Goal: Information Seeking & Learning: Learn about a topic

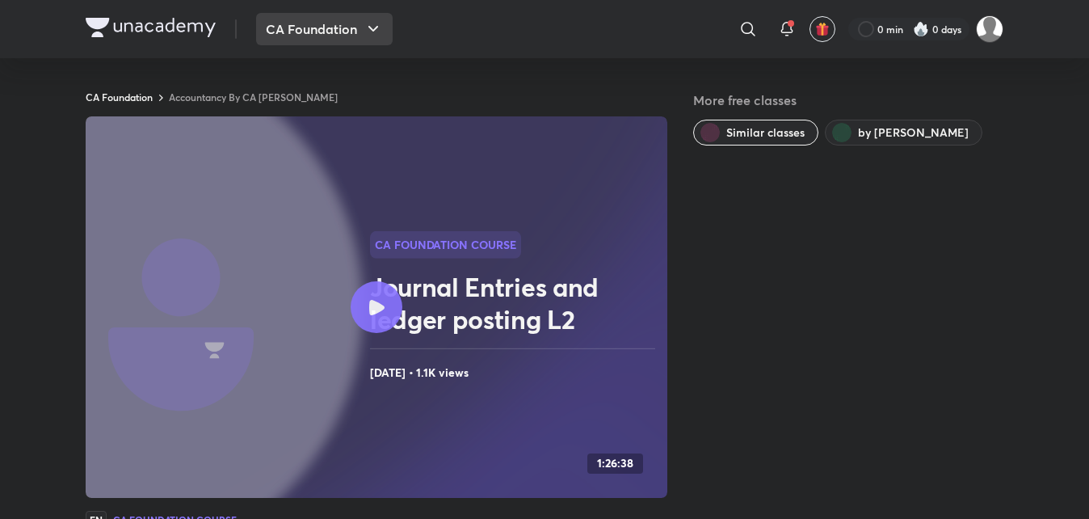
click at [371, 25] on icon "button" at bounding box center [372, 28] width 19 height 19
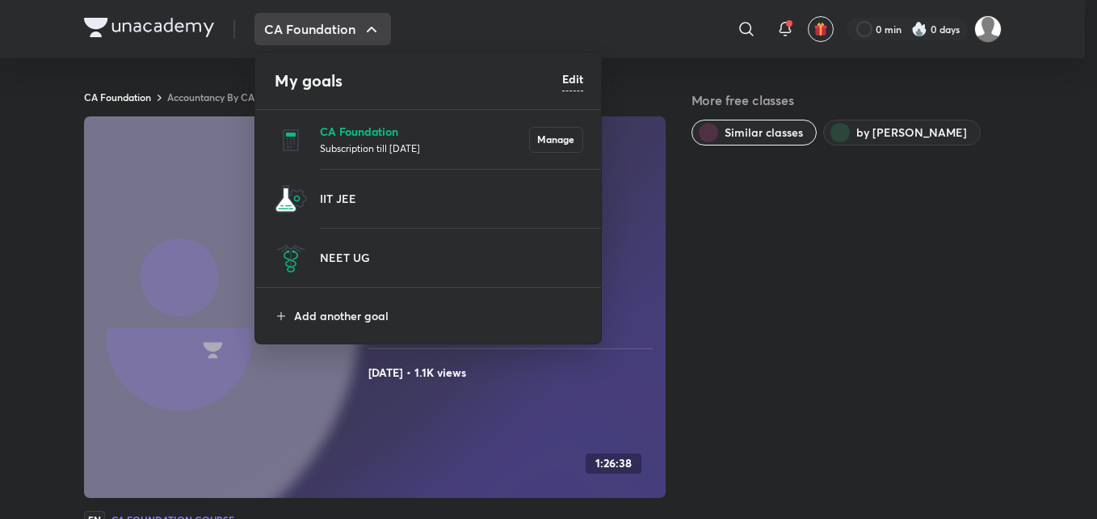
click at [417, 132] on p "CA Foundation" at bounding box center [424, 131] width 209 height 17
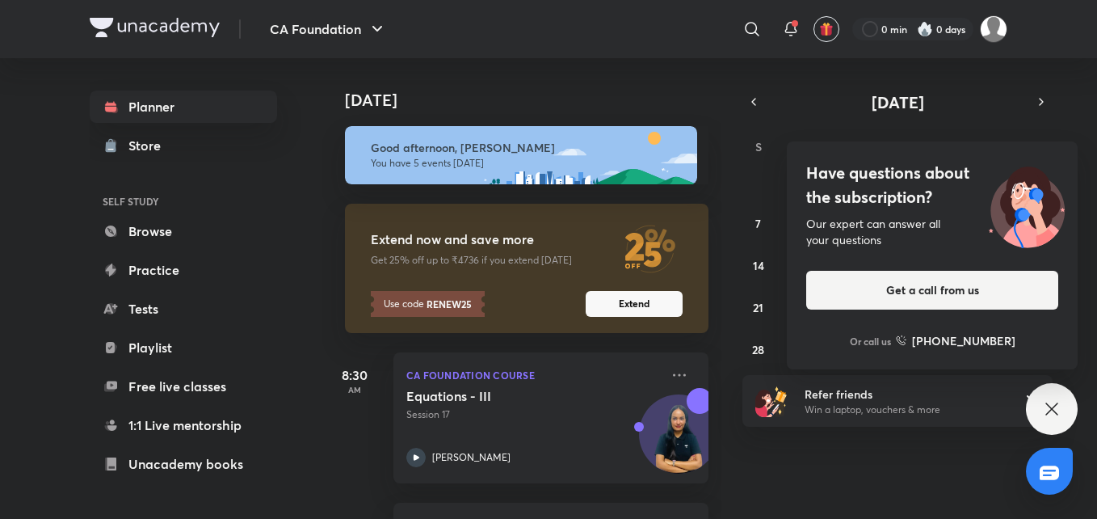
click at [1048, 400] on icon at bounding box center [1051, 408] width 19 height 19
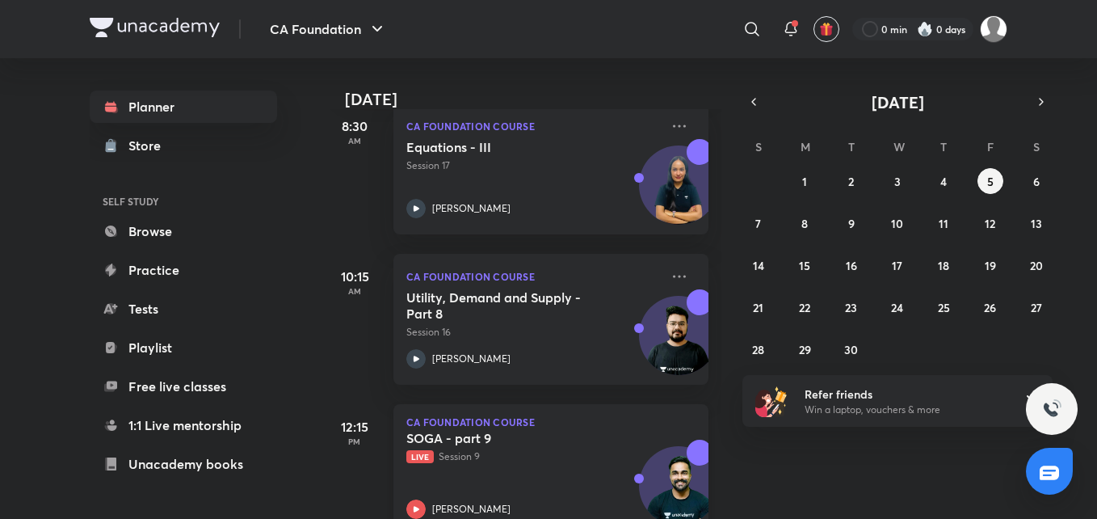
scroll to position [244, 0]
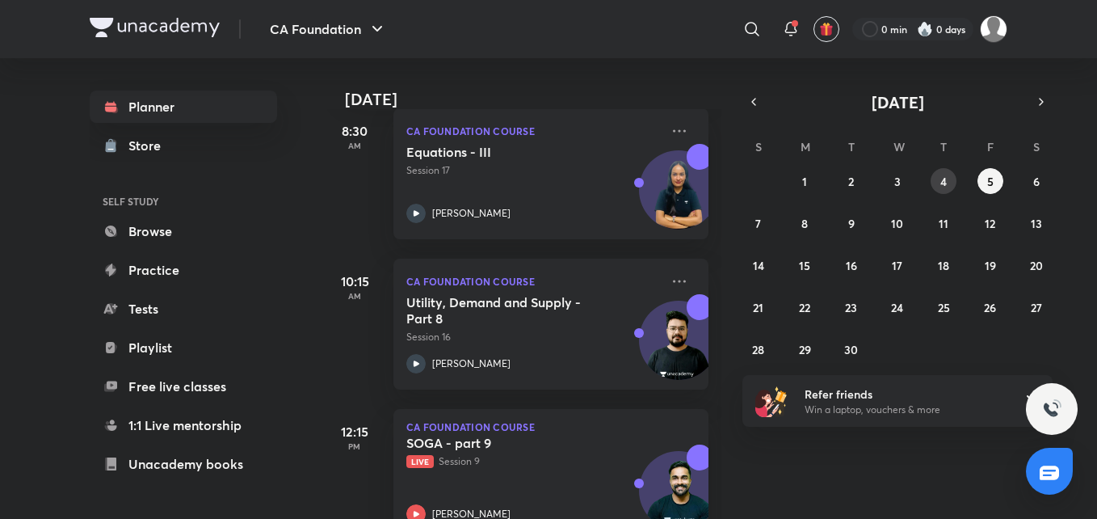
click at [943, 179] on abbr "4" at bounding box center [943, 181] width 6 height 15
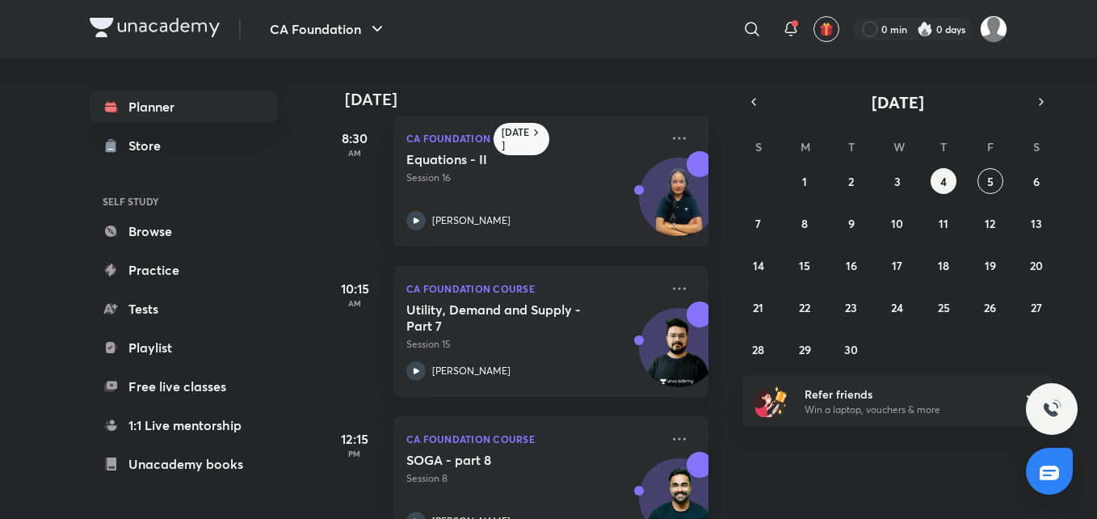
scroll to position [0, 0]
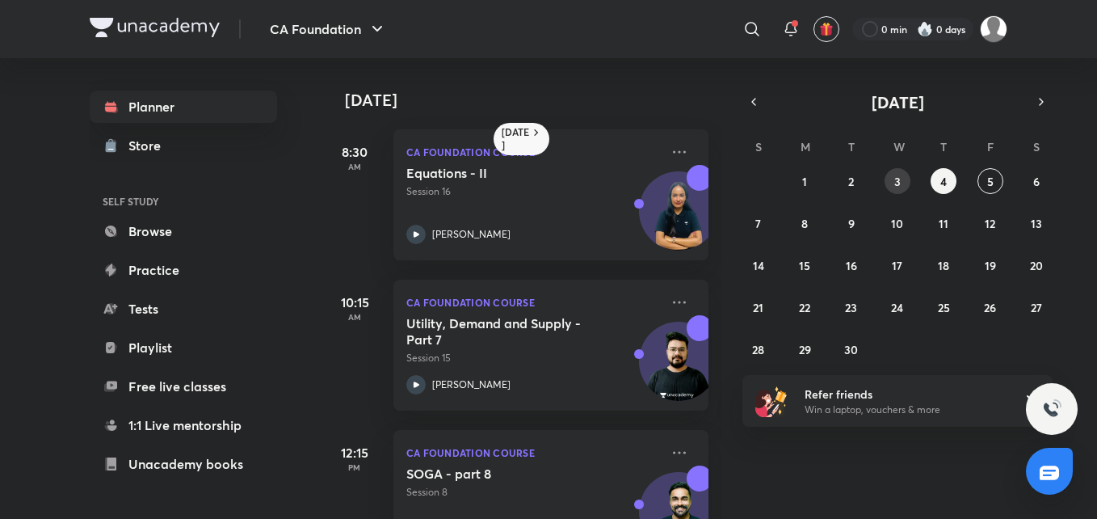
click at [901, 179] on button "3" at bounding box center [898, 181] width 26 height 26
click at [852, 178] on abbr "2" at bounding box center [851, 181] width 6 height 15
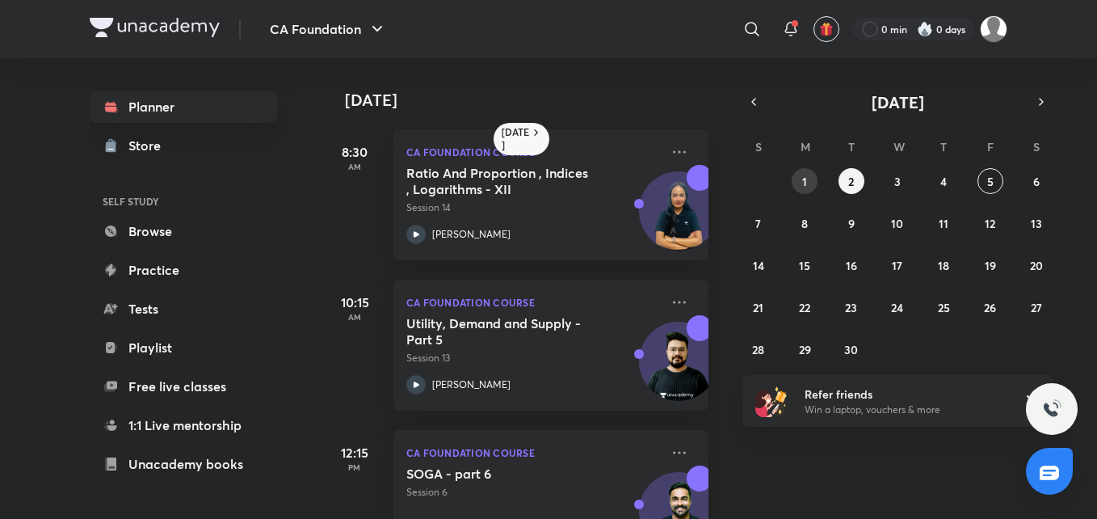
click at [803, 186] on abbr "1" at bounding box center [804, 181] width 5 height 15
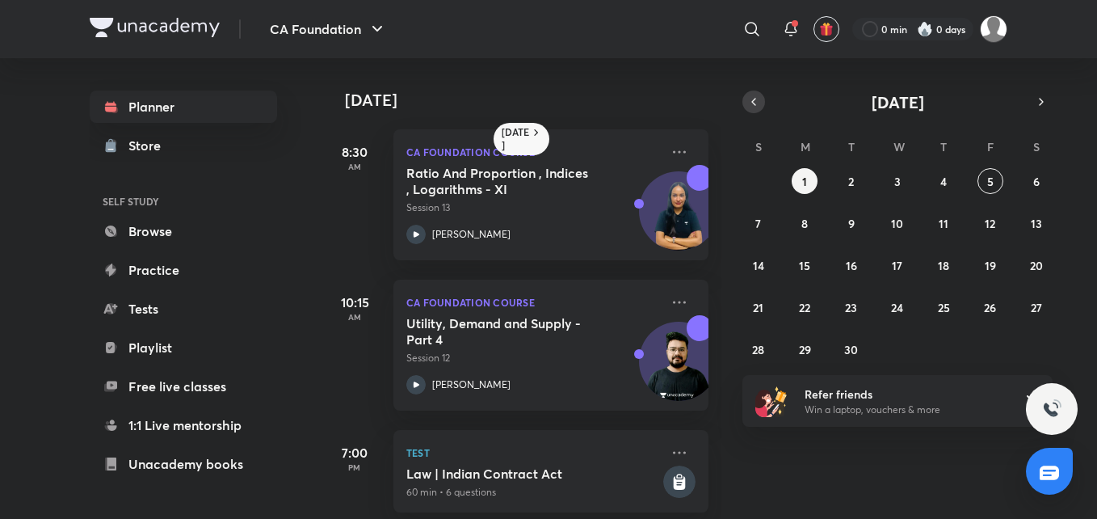
click at [751, 94] on button "button" at bounding box center [753, 101] width 23 height 23
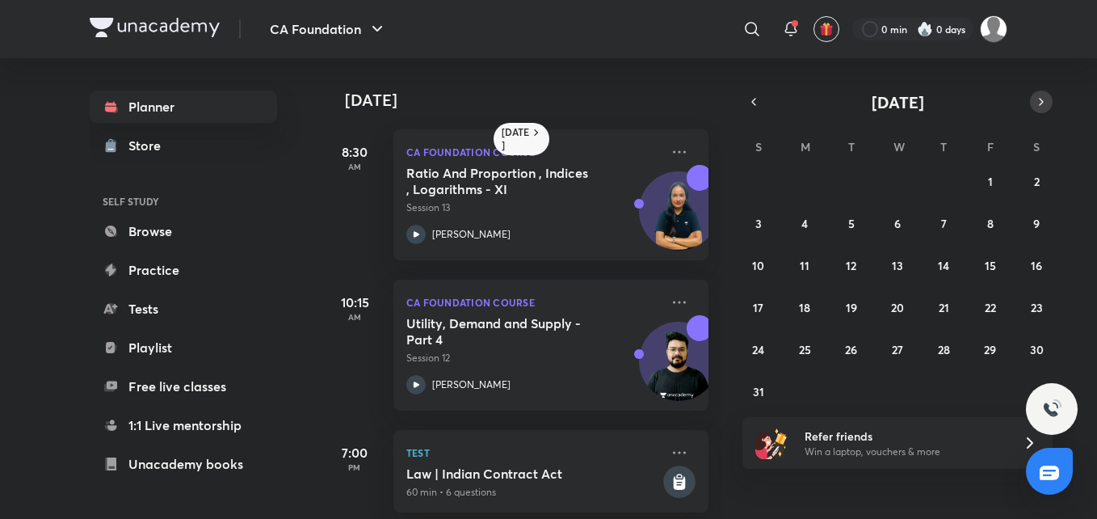
click at [1043, 95] on icon "button" at bounding box center [1041, 102] width 13 height 15
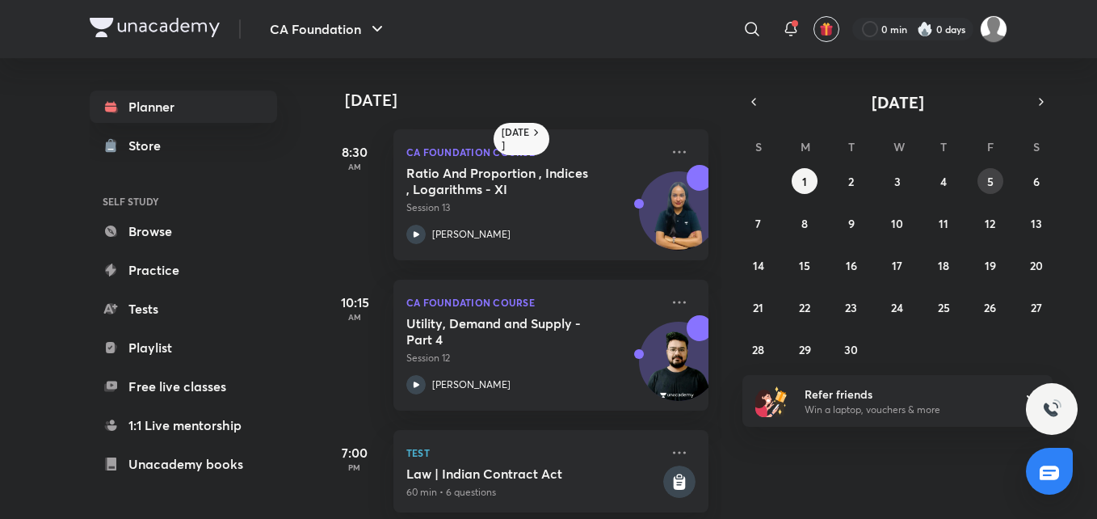
click at [990, 170] on button "5" at bounding box center [990, 181] width 26 height 26
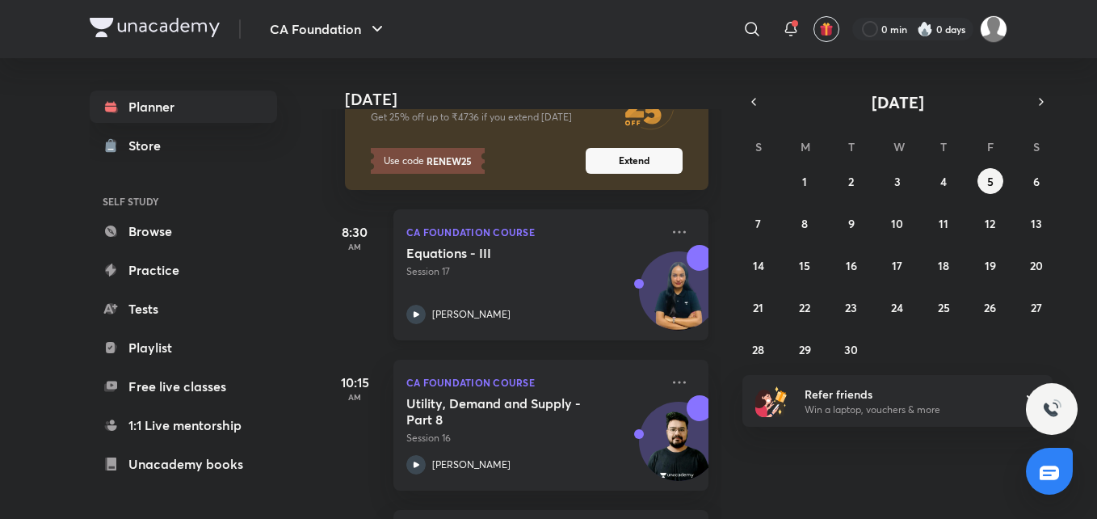
scroll to position [139, 0]
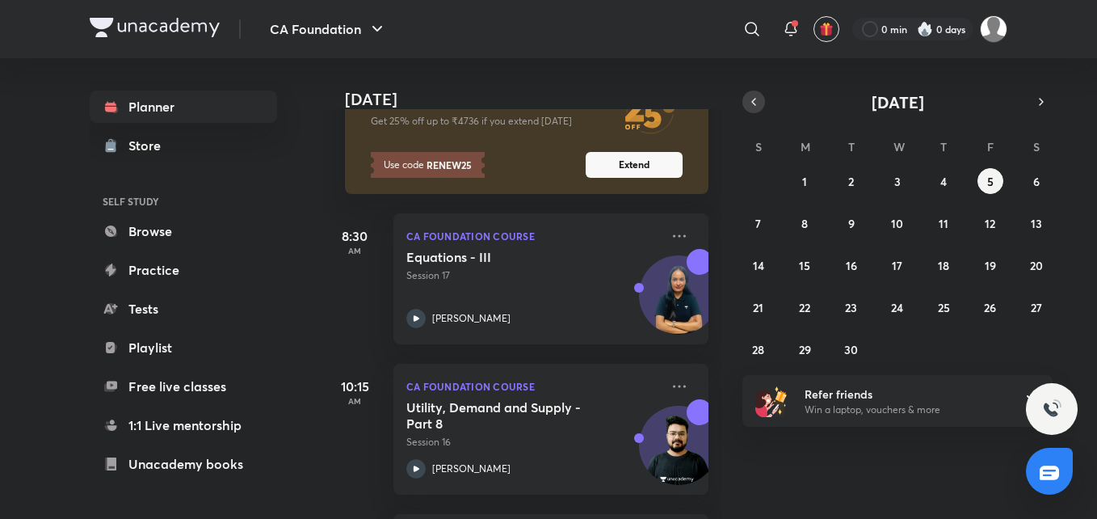
click at [752, 97] on icon "button" at bounding box center [753, 102] width 13 height 15
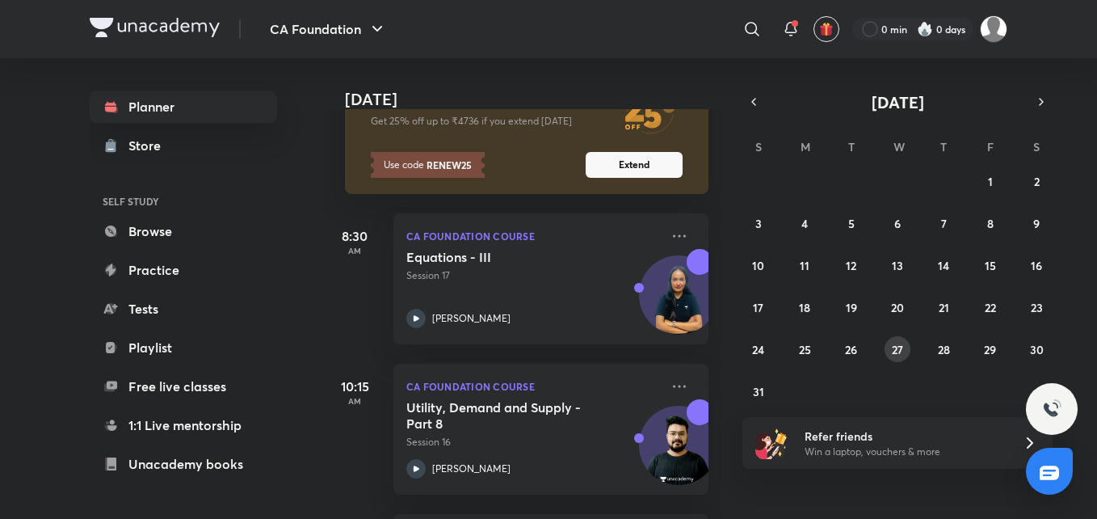
click at [901, 345] on abbr "27" at bounding box center [897, 349] width 11 height 15
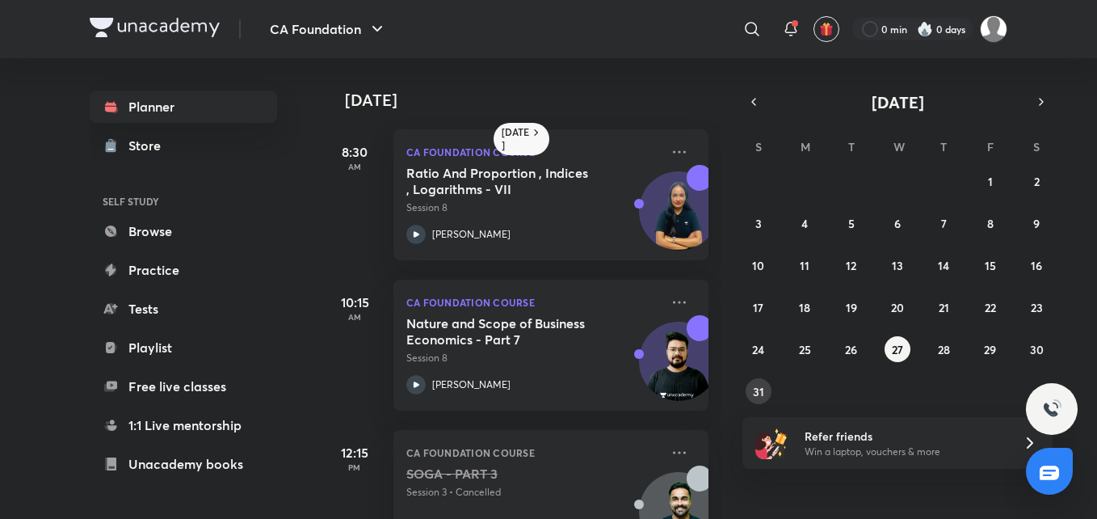
click at [754, 394] on abbr "31" at bounding box center [758, 391] width 11 height 15
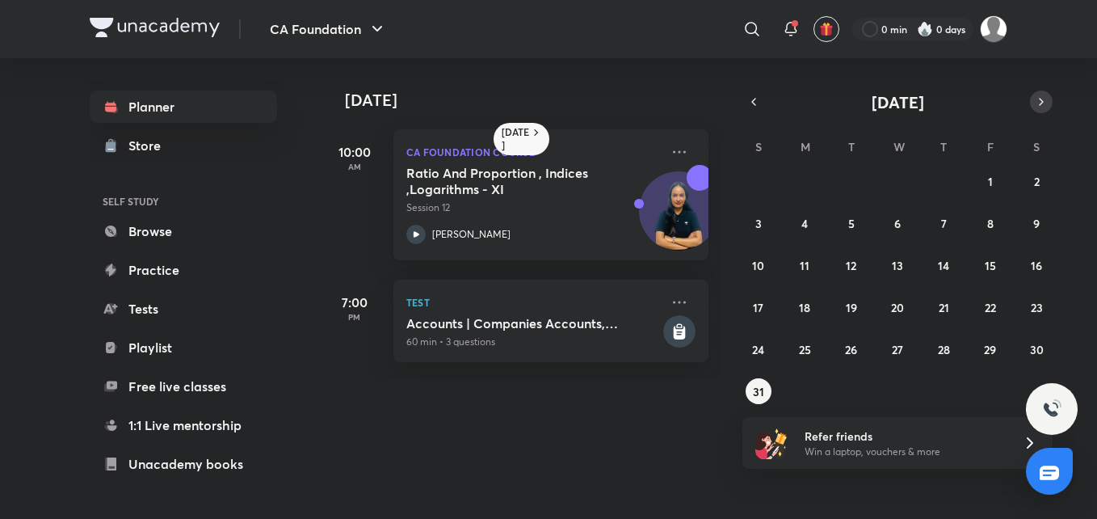
click at [1038, 99] on icon "button" at bounding box center [1041, 102] width 13 height 15
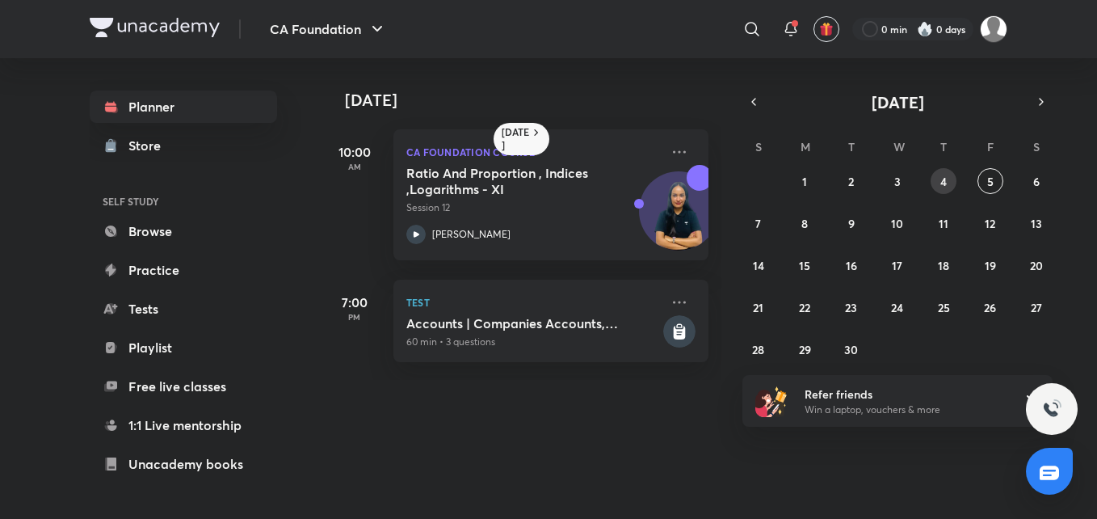
click at [938, 179] on button "4" at bounding box center [944, 181] width 26 height 26
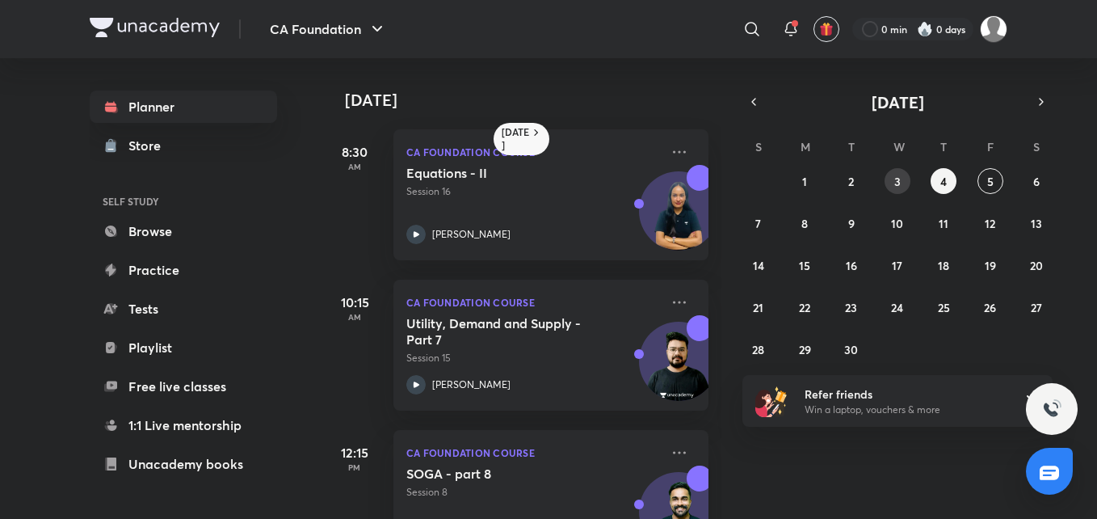
click at [895, 185] on abbr "3" at bounding box center [897, 181] width 6 height 15
click at [848, 176] on abbr "2" at bounding box center [851, 181] width 6 height 15
click at [897, 177] on abbr "3" at bounding box center [897, 181] width 6 height 15
click at [753, 104] on icon "button" at bounding box center [753, 102] width 13 height 15
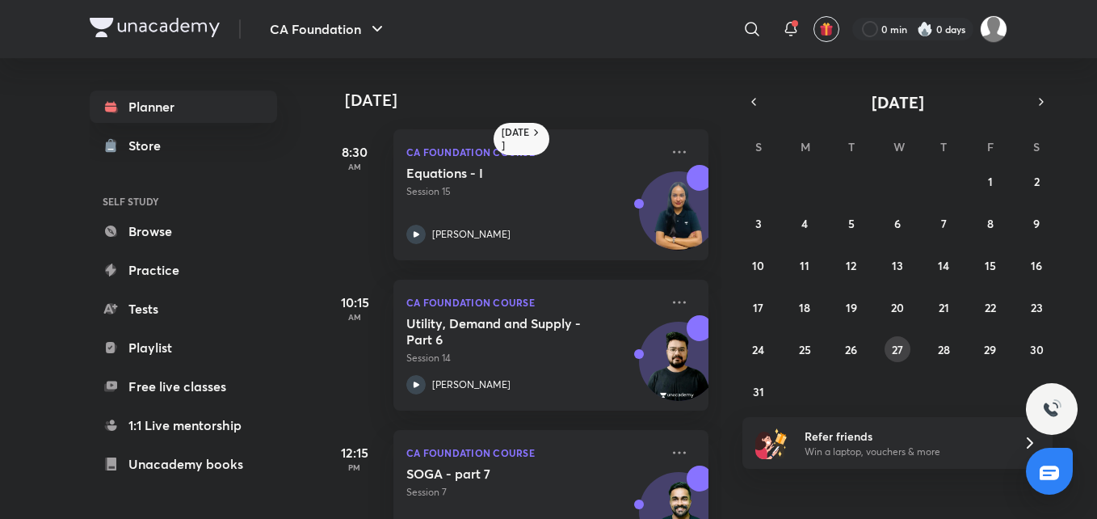
click at [898, 352] on abbr "27" at bounding box center [897, 349] width 11 height 15
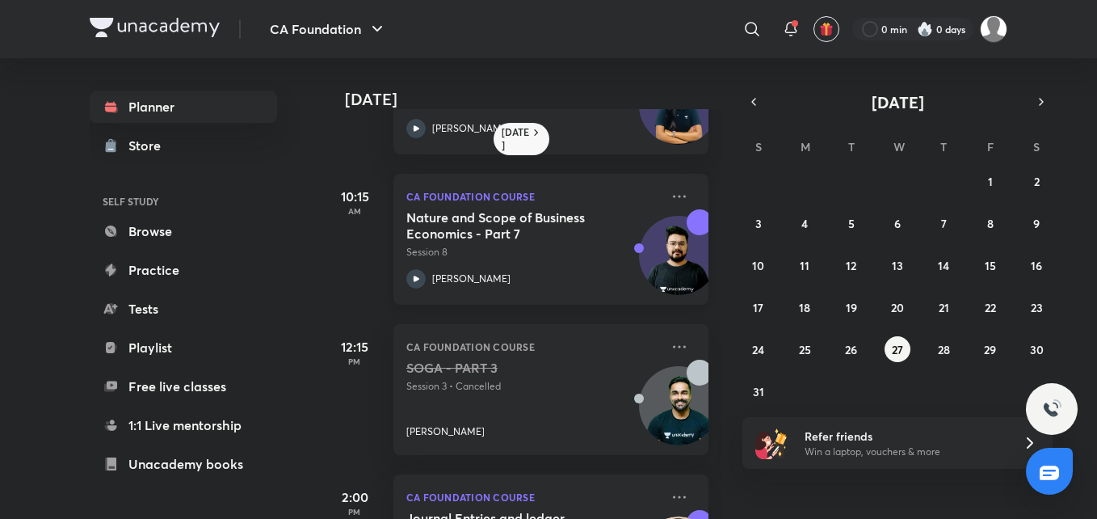
scroll to position [217, 0]
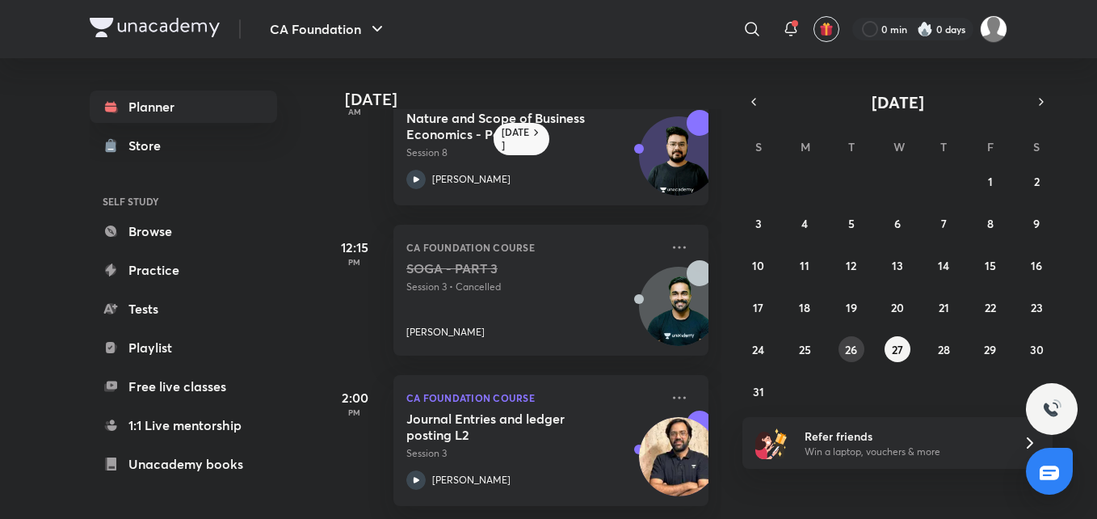
click at [851, 347] on abbr "26" at bounding box center [851, 349] width 12 height 15
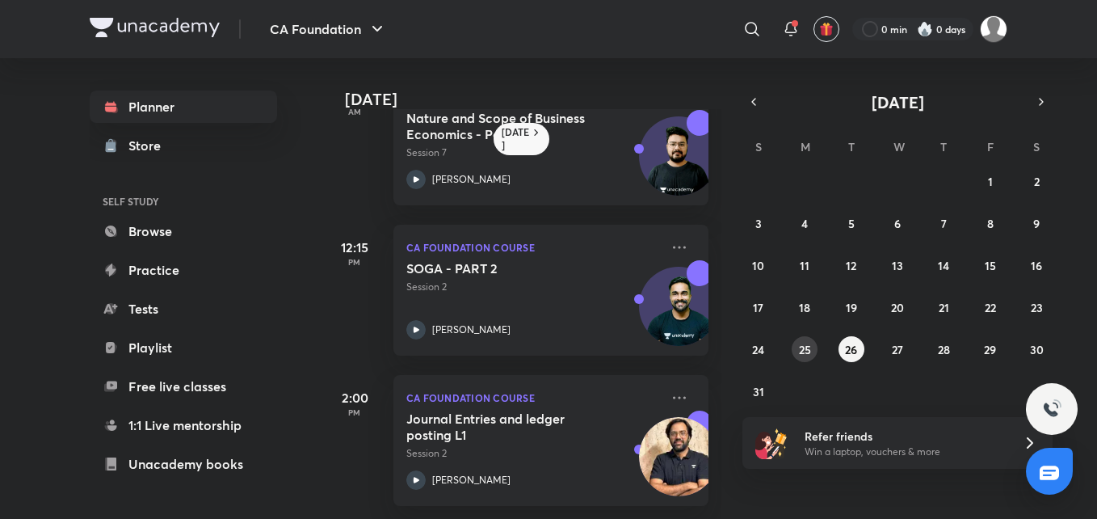
click at [805, 342] on abbr "25" at bounding box center [805, 349] width 12 height 15
click at [855, 349] on abbr "26" at bounding box center [851, 349] width 12 height 15
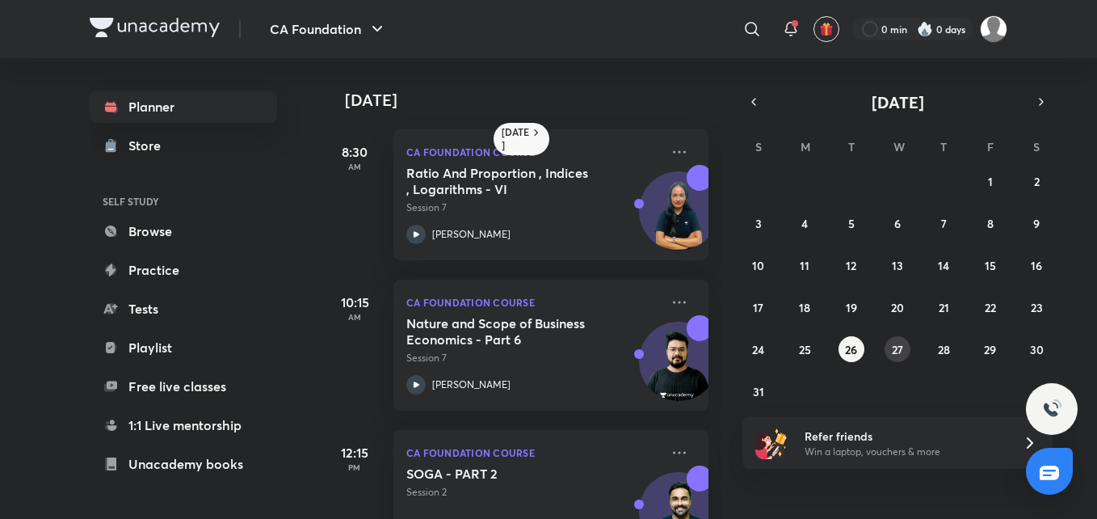
click at [895, 346] on abbr "27" at bounding box center [897, 349] width 11 height 15
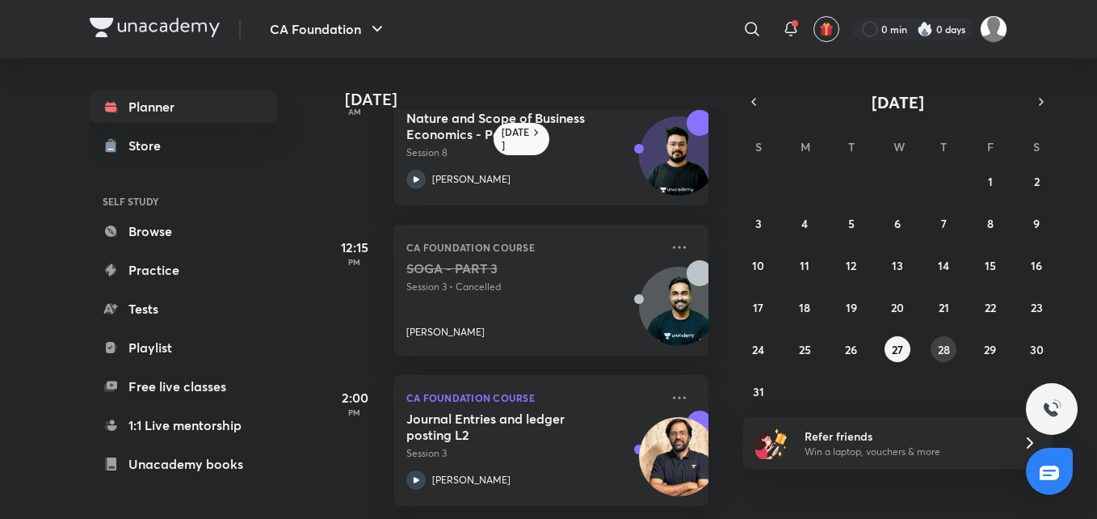
click at [948, 351] on abbr "28" at bounding box center [944, 349] width 12 height 15
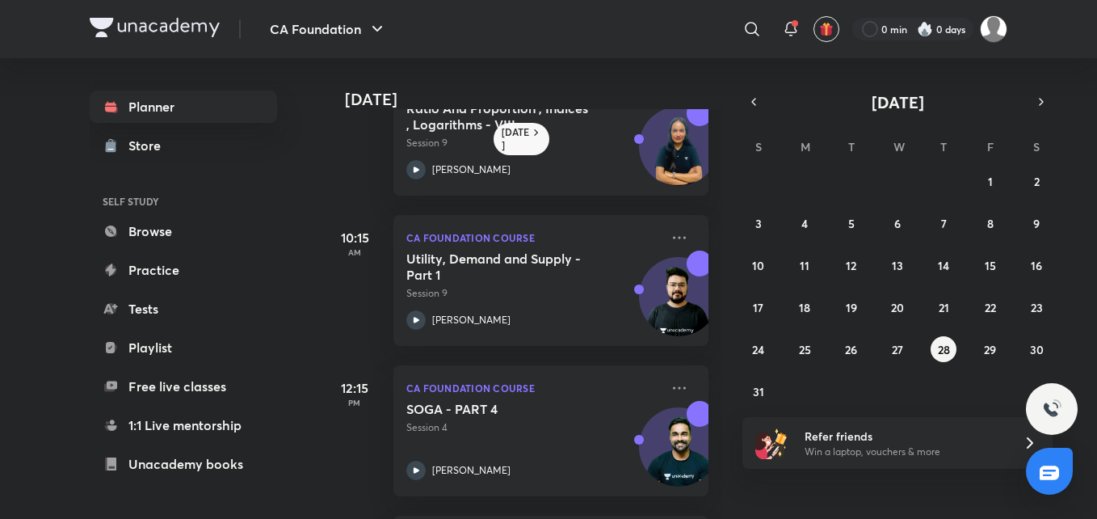
scroll to position [0, 0]
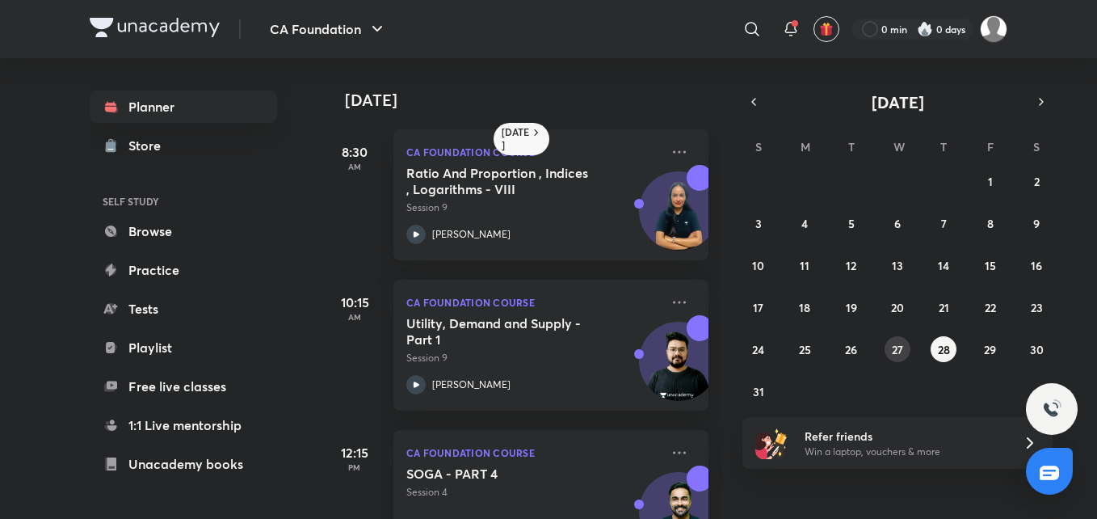
click at [895, 347] on abbr "27" at bounding box center [897, 349] width 11 height 15
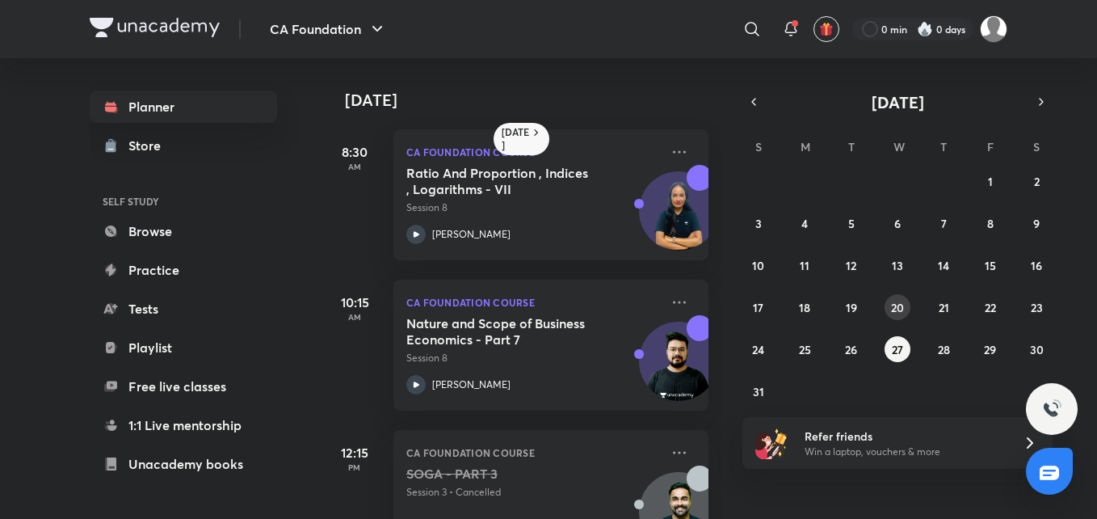
click at [895, 305] on abbr "20" at bounding box center [897, 307] width 13 height 15
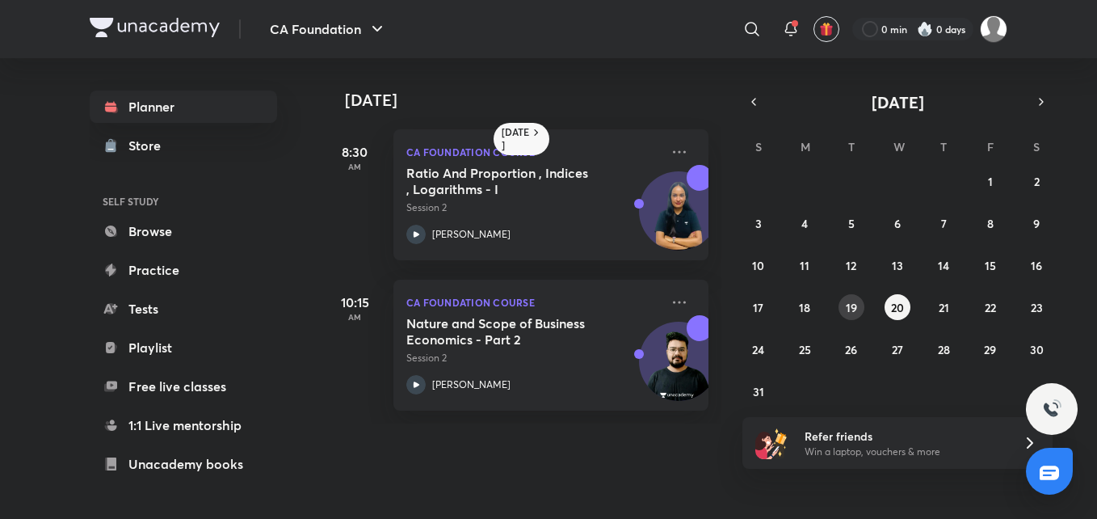
click at [851, 306] on abbr "19" at bounding box center [851, 307] width 11 height 15
click at [414, 233] on icon at bounding box center [417, 234] width 6 height 6
